Goal: Navigation & Orientation: Find specific page/section

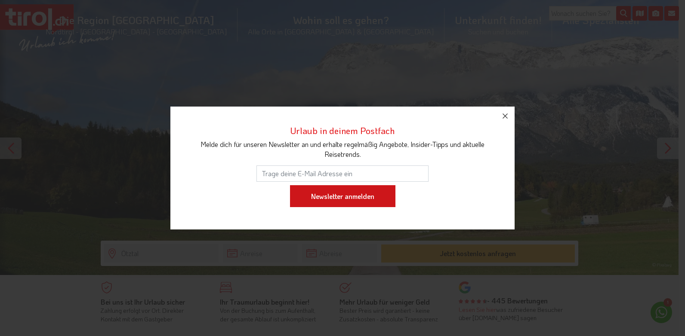
click at [356, 200] on input "Newsletter anmelden" at bounding box center [342, 196] width 105 height 22
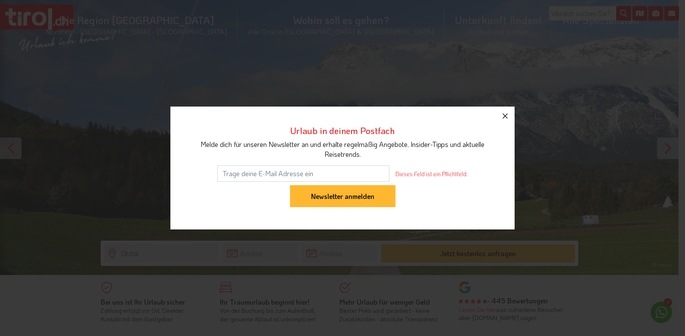
click at [504, 115] on icon "button" at bounding box center [505, 116] width 10 height 10
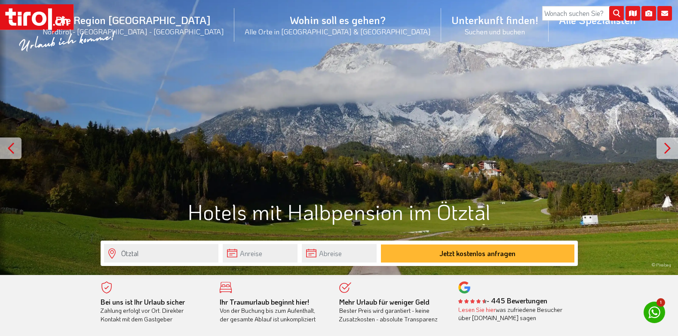
click at [668, 147] on div at bounding box center [667, 148] width 21 height 21
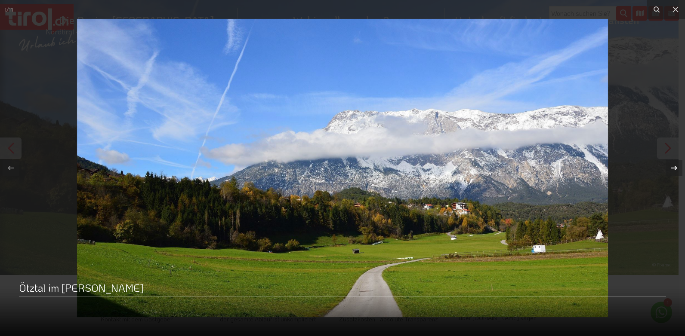
click at [668, 147] on button at bounding box center [669, 168] width 30 height 43
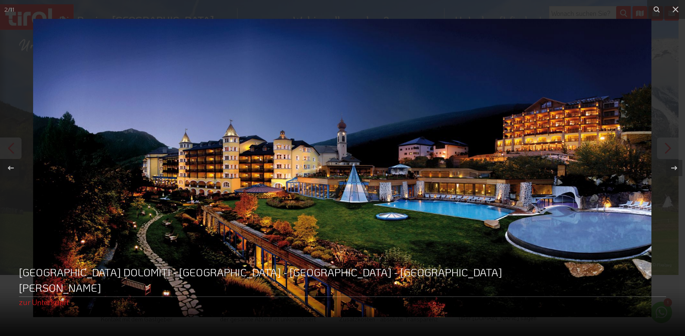
click at [669, 145] on div at bounding box center [342, 168] width 685 height 336
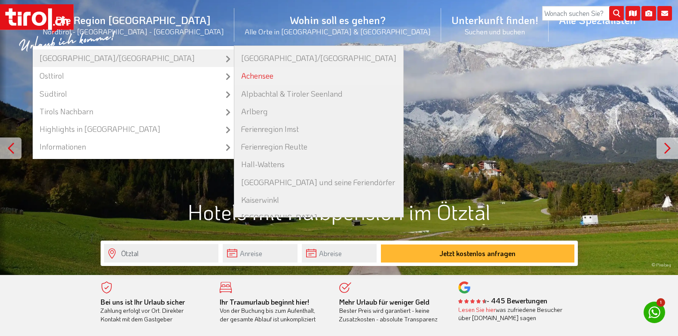
click at [268, 77] on link "Achensee" at bounding box center [318, 76] width 169 height 18
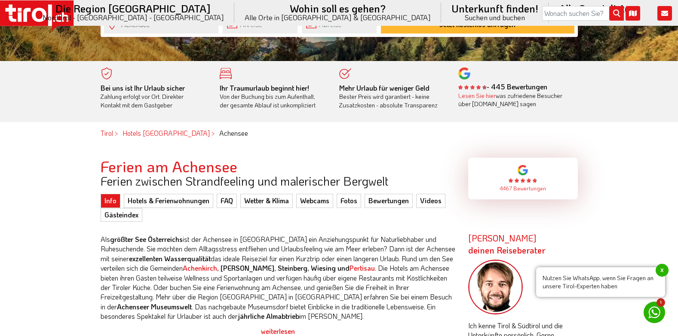
scroll to position [215, 0]
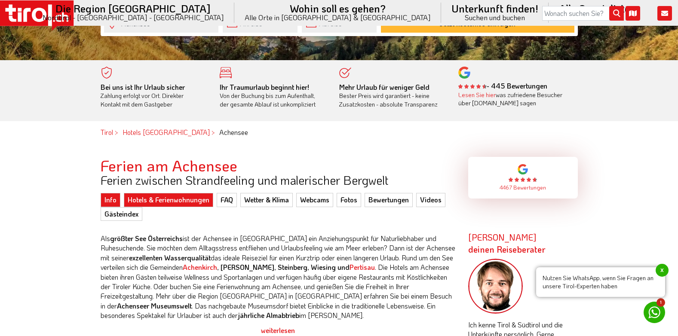
click at [154, 200] on link "Hotels & Ferienwohnungen" at bounding box center [168, 200] width 89 height 14
